Goal: Task Accomplishment & Management: Manage account settings

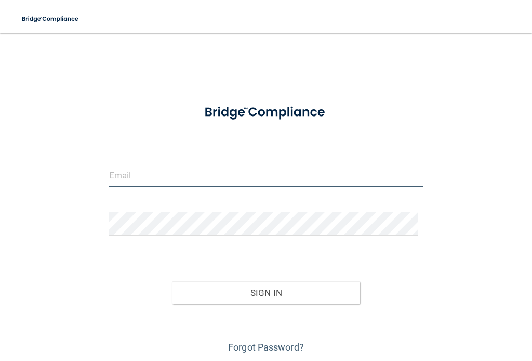
click at [215, 164] on input "email" at bounding box center [266, 175] width 314 height 23
type input "[EMAIL_ADDRESS][DOMAIN_NAME]"
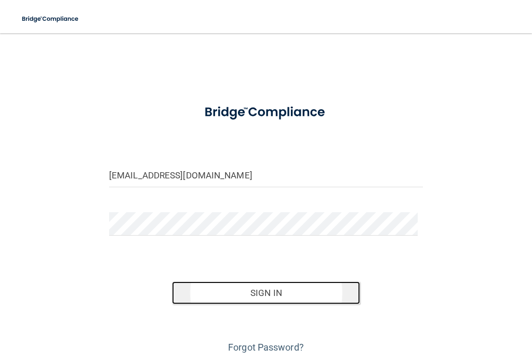
click at [216, 293] on button "Sign In" at bounding box center [266, 292] width 189 height 23
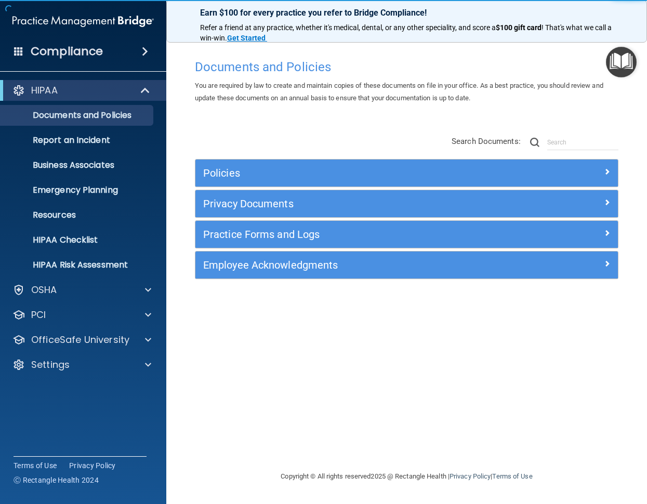
click at [72, 56] on h4 "Compliance" at bounding box center [67, 51] width 72 height 15
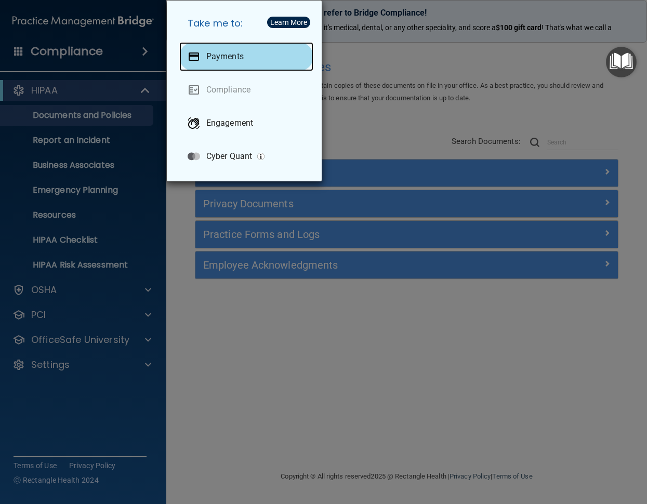
click at [236, 63] on div "Payments" at bounding box center [246, 56] width 134 height 29
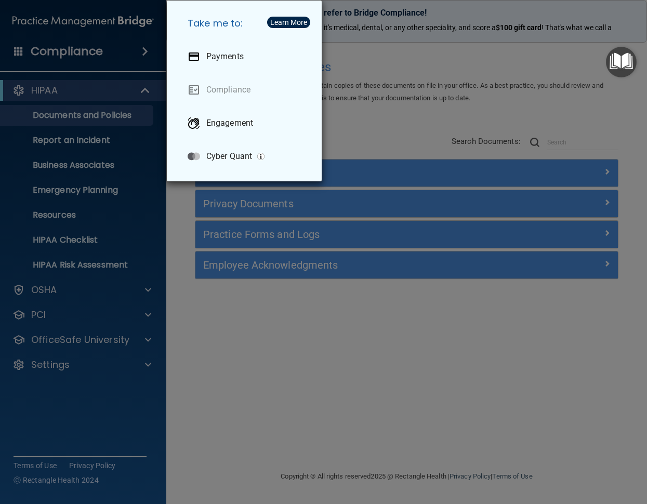
click at [98, 48] on div "Take me to: Payments Compliance Engagement Cyber Quant" at bounding box center [323, 252] width 647 height 504
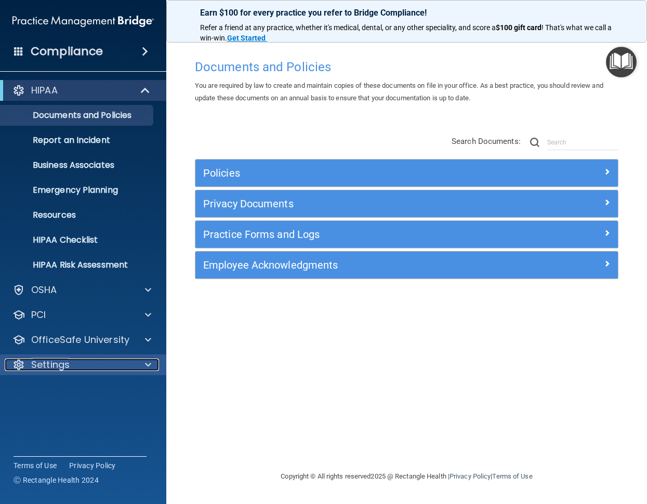
click at [69, 360] on p "Settings" at bounding box center [50, 365] width 38 height 12
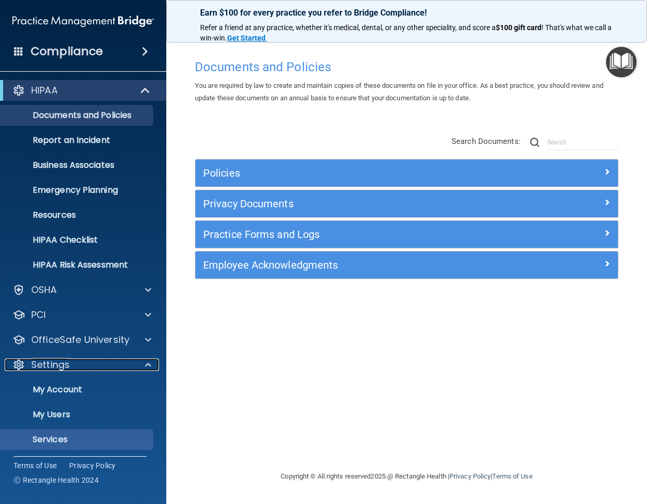
scroll to position [27, 0]
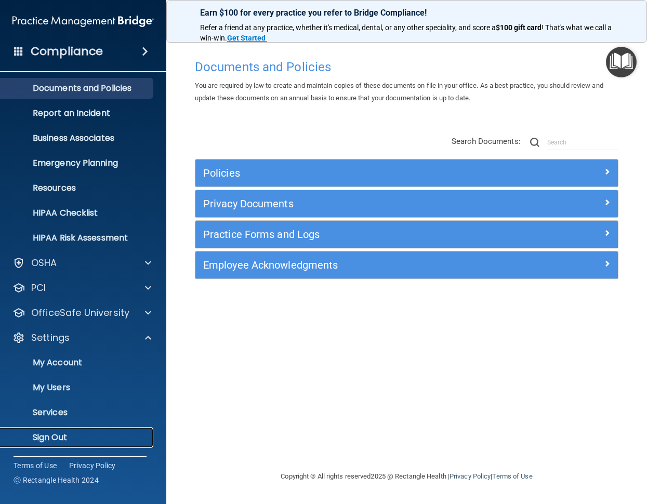
click at [60, 360] on p "Sign Out" at bounding box center [78, 438] width 142 height 10
